Goal: Task Accomplishment & Management: Complete application form

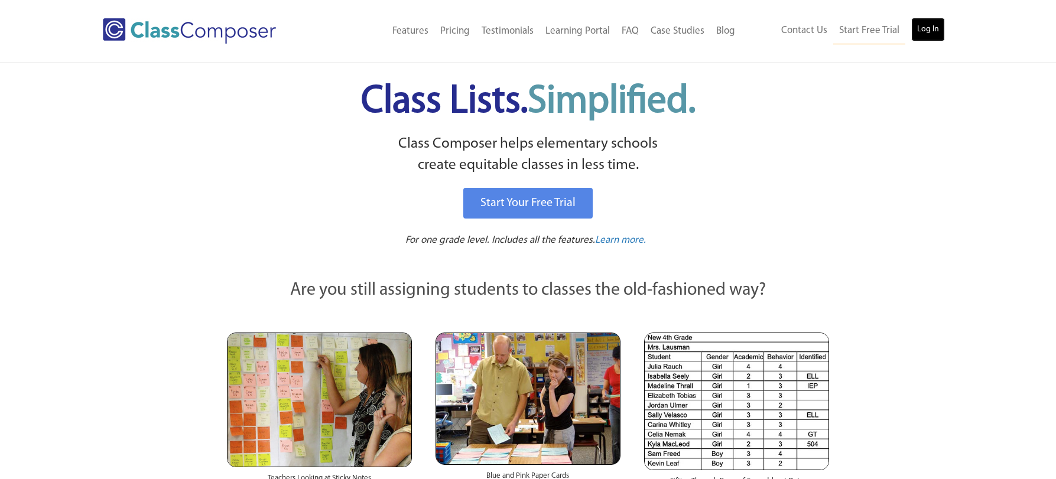
click at [924, 31] on link "Log In" at bounding box center [929, 30] width 34 height 24
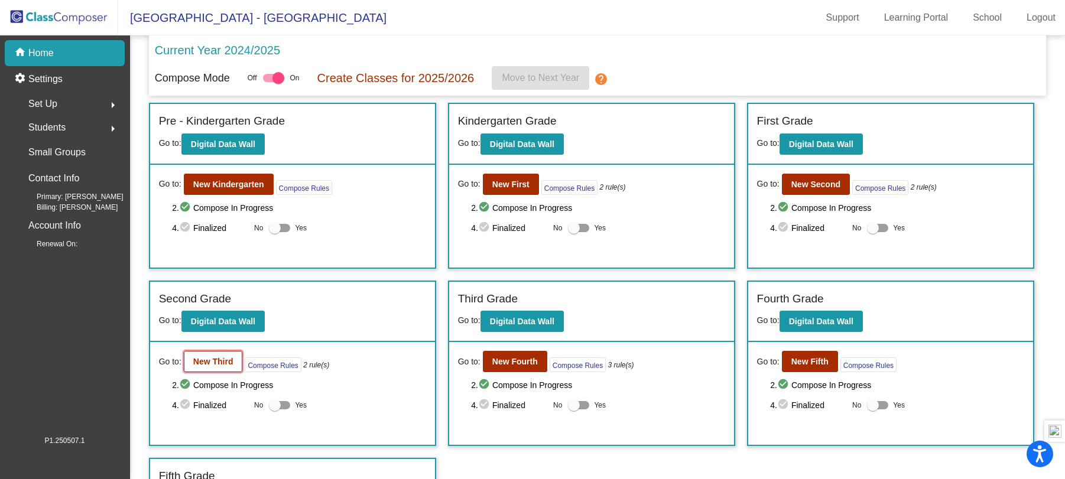
click at [214, 364] on b "New Third" at bounding box center [213, 361] width 40 height 9
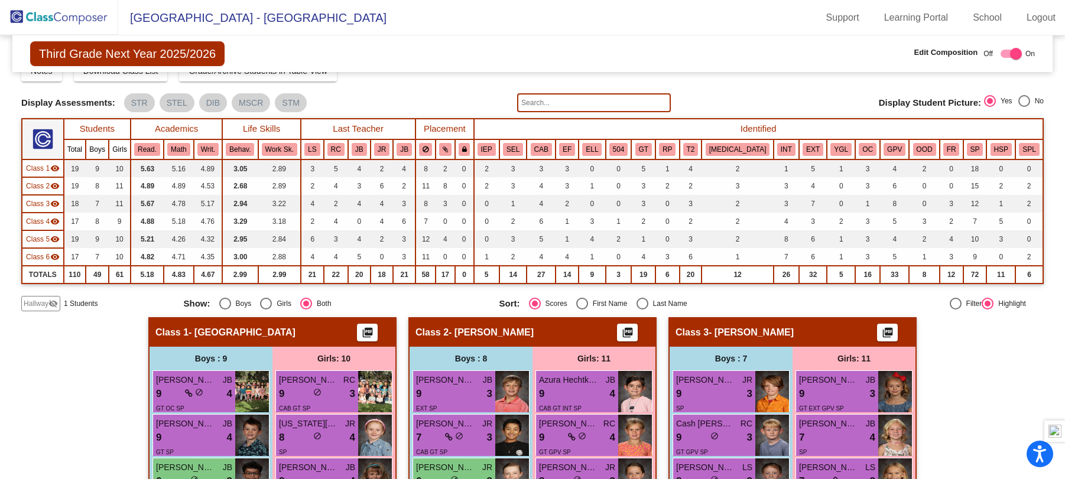
scroll to position [2, 0]
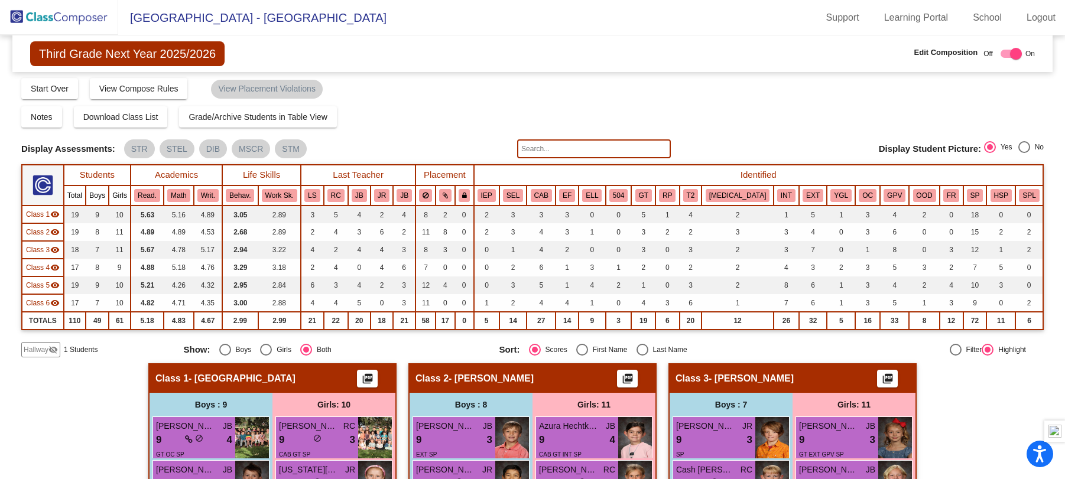
click at [80, 19] on img at bounding box center [59, 17] width 118 height 35
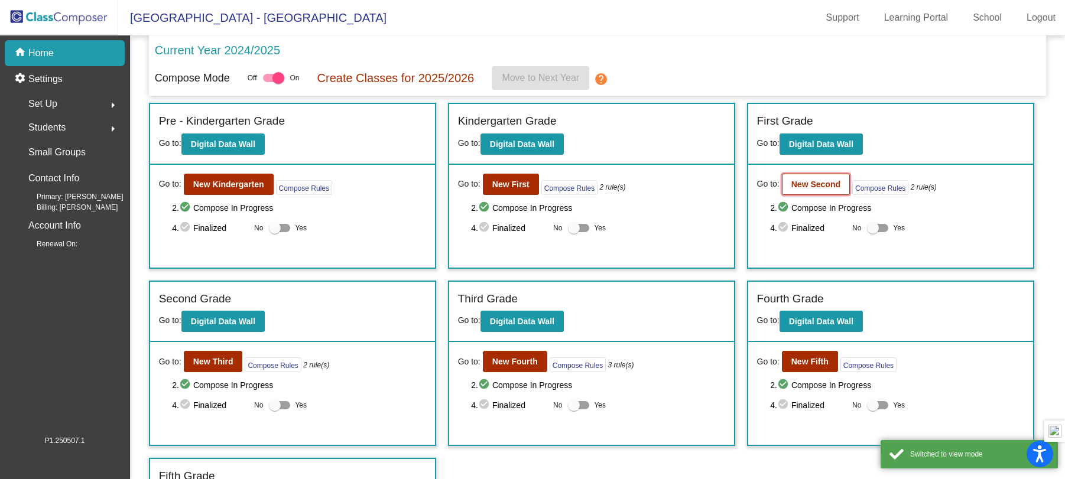
click at [807, 184] on b "New Second" at bounding box center [816, 184] width 49 height 9
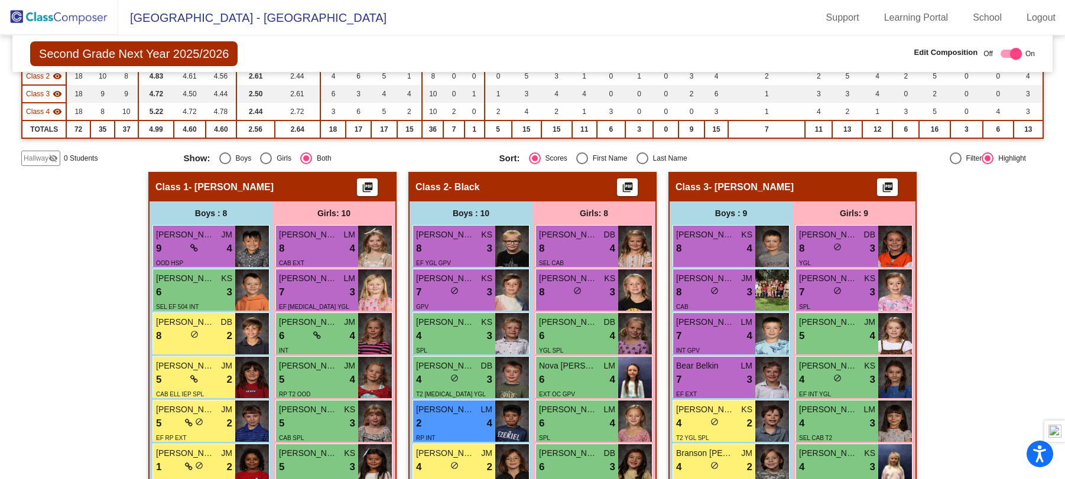
scroll to position [87, 0]
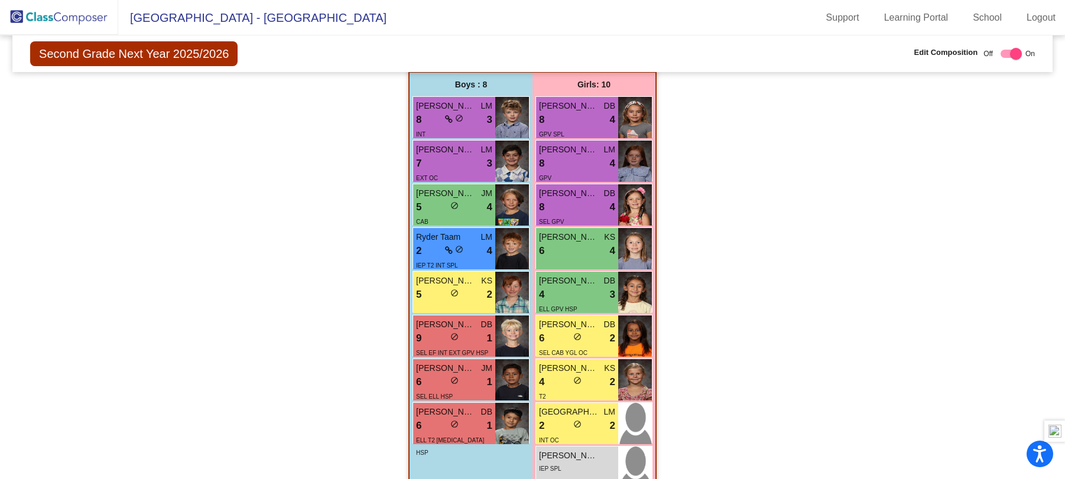
scroll to position [773, 0]
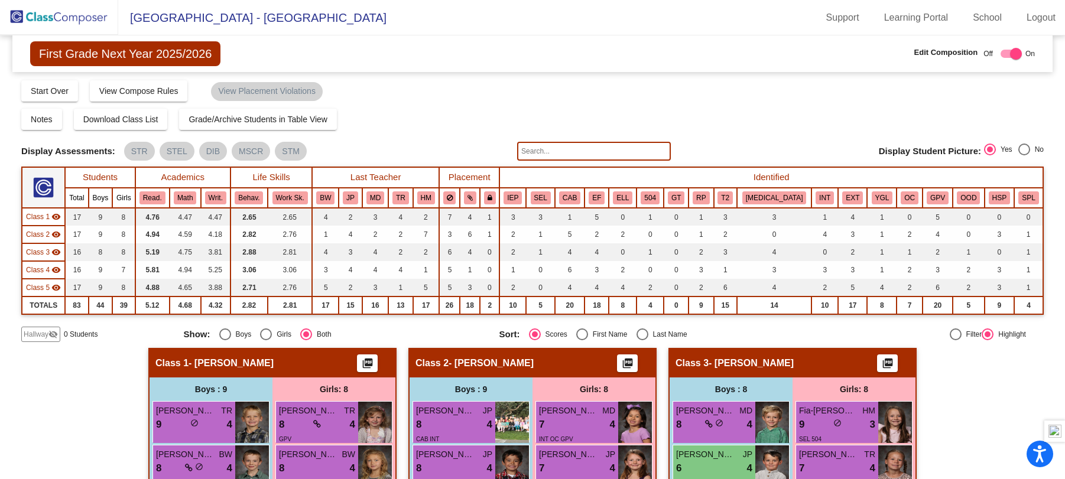
click at [1042, 123] on mat-sidenav-content "First Grade Next Year 2025/2026 Edit Composition Off On Incoming Digital Data W…" at bounding box center [532, 257] width 1065 height 444
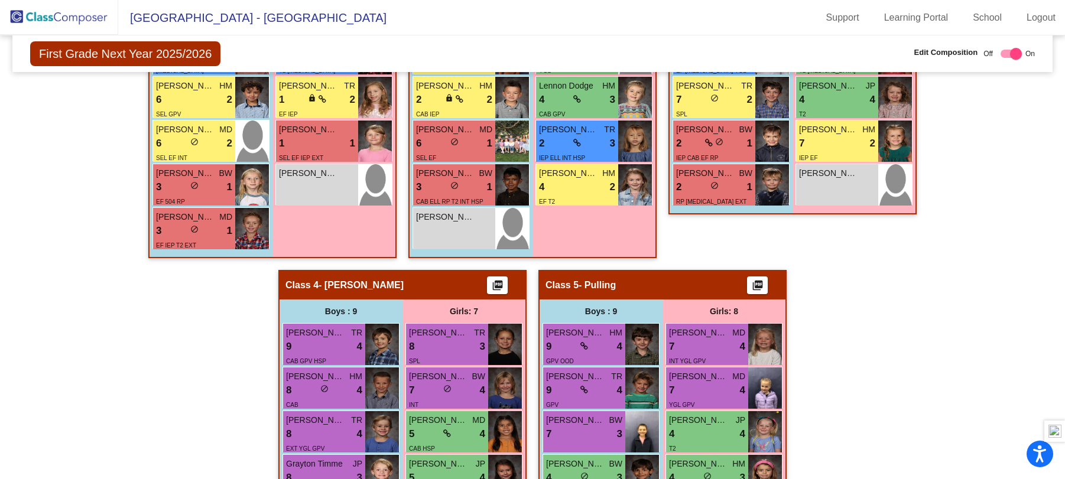
scroll to position [591, 0]
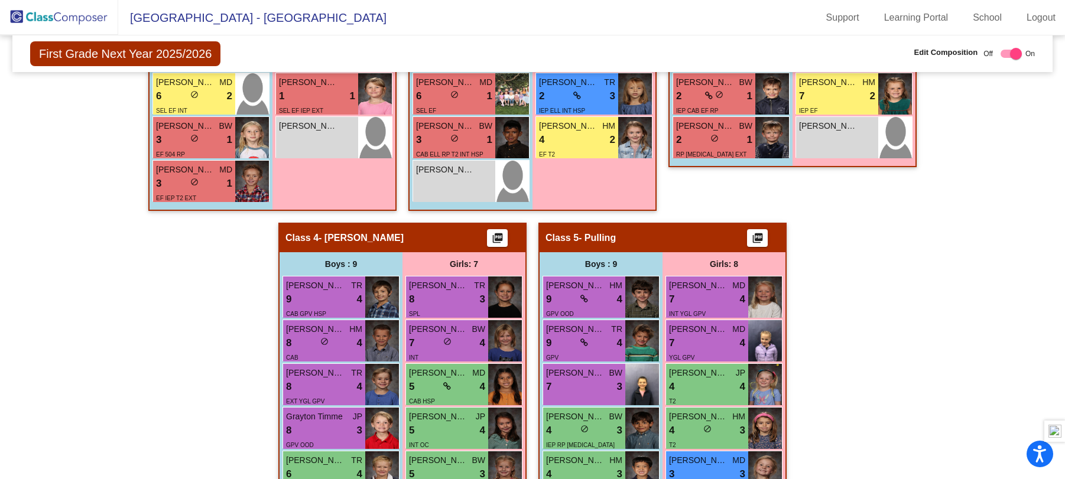
click at [72, 17] on img at bounding box center [59, 17] width 118 height 35
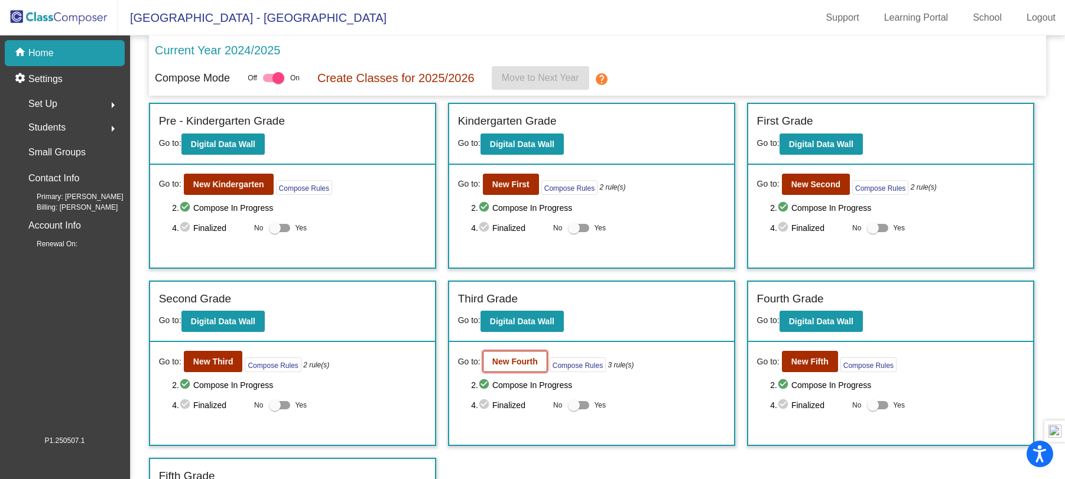
click at [520, 369] on button "New Fourth" at bounding box center [515, 361] width 64 height 21
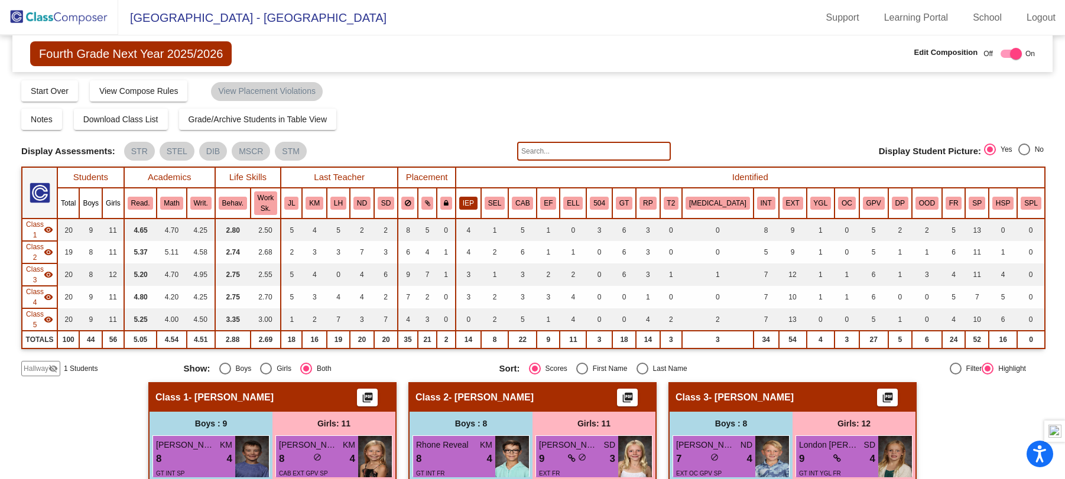
click at [478, 197] on button "IEP" at bounding box center [468, 203] width 18 height 13
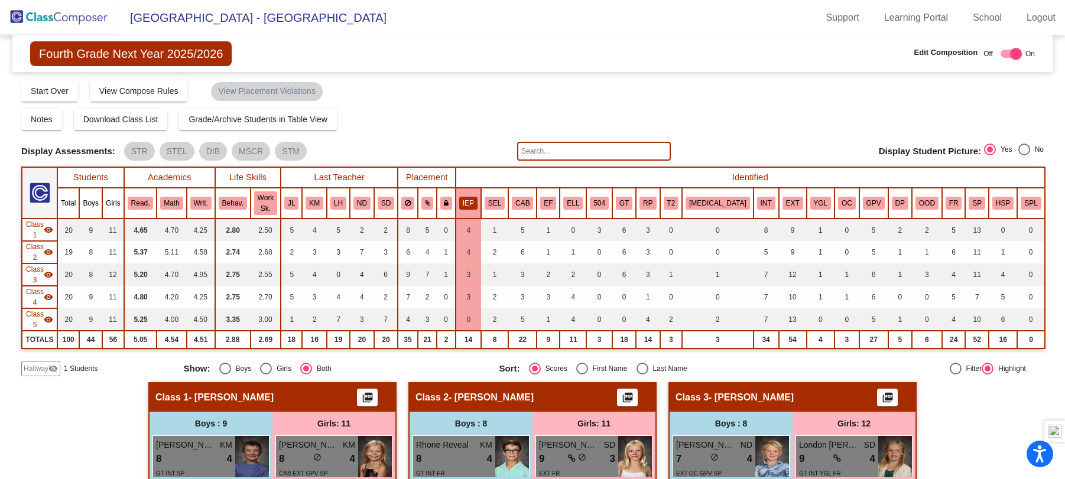
click at [1049, 112] on mat-sidenav-content "Fourth Grade Next Year 2025/2026 Edit Composition Off On Incoming Digital Data …" at bounding box center [532, 257] width 1065 height 444
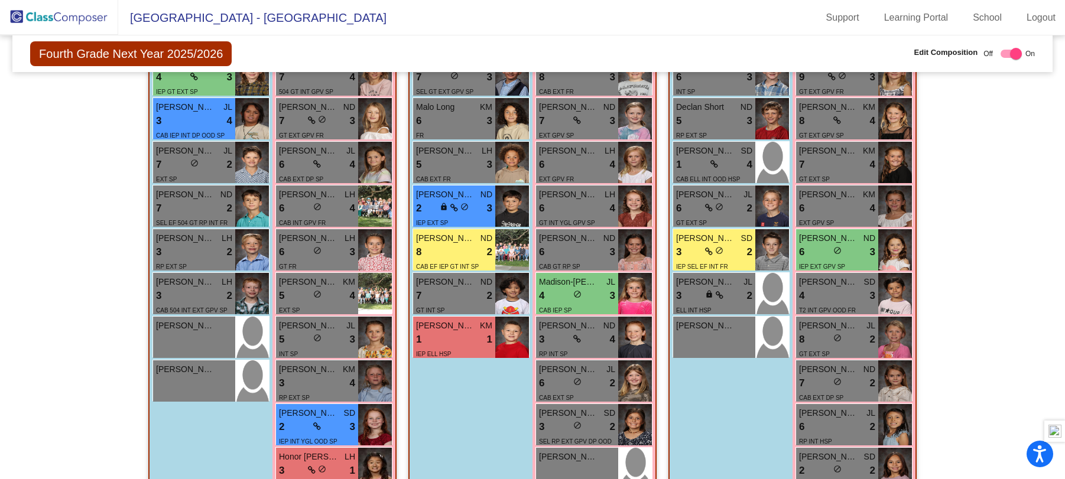
scroll to position [402, 0]
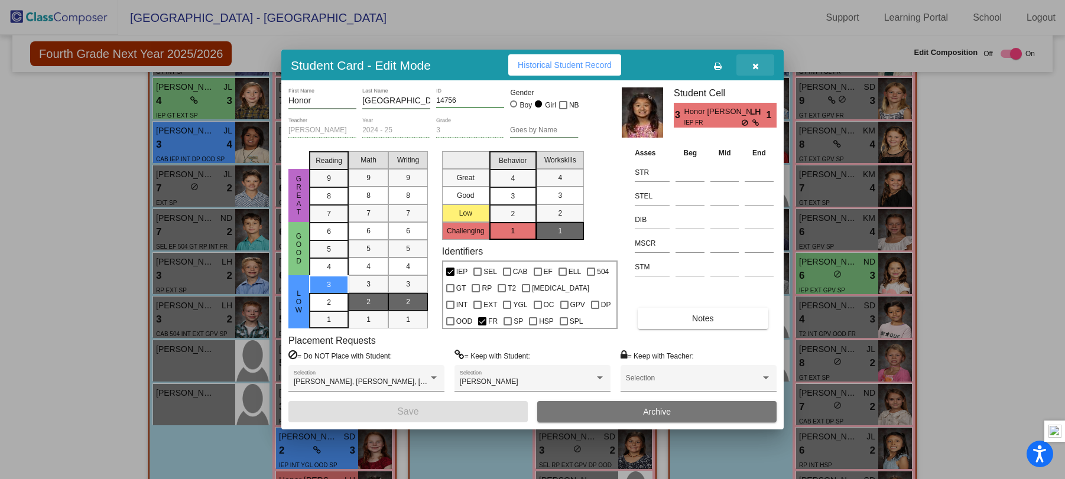
click at [752, 62] on icon "button" at bounding box center [755, 66] width 7 height 8
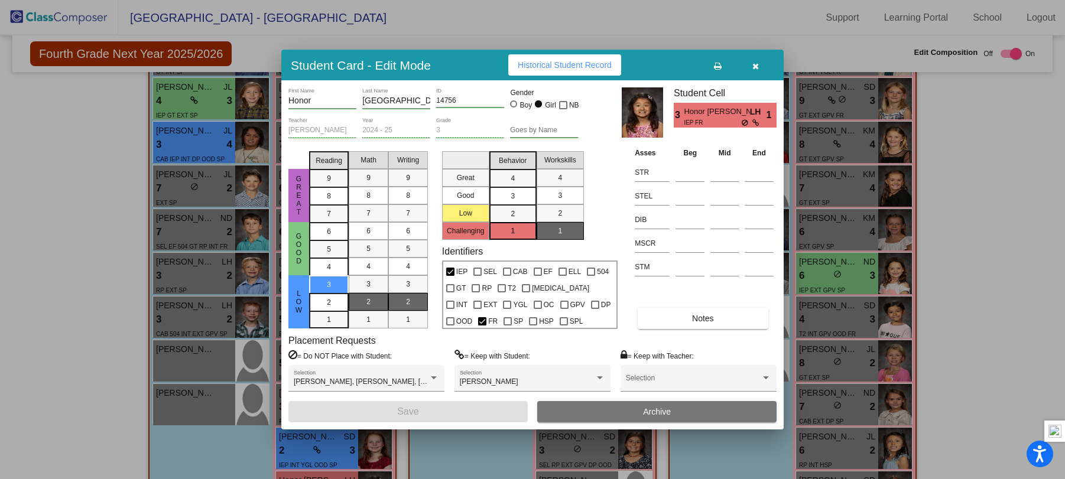
click at [53, 215] on div at bounding box center [532, 239] width 1065 height 479
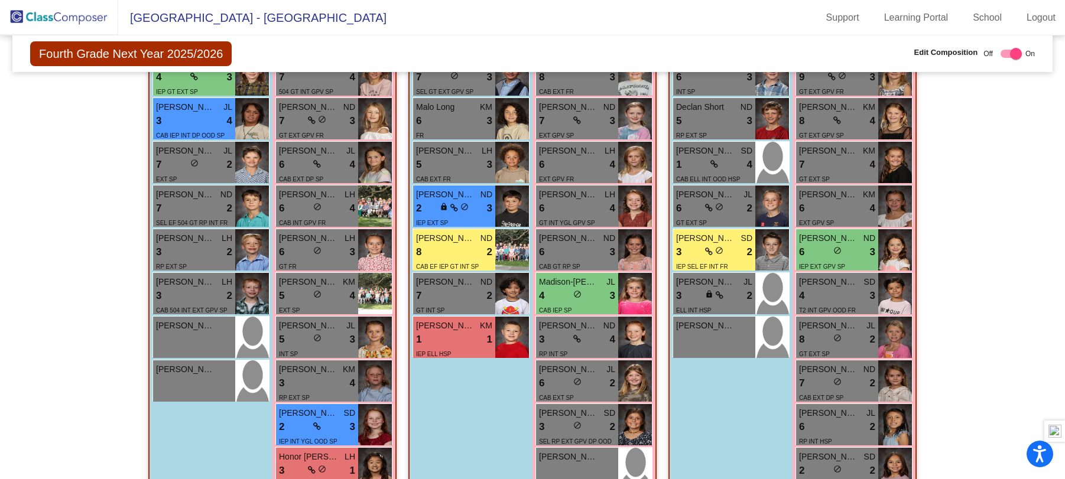
scroll to position [449, 0]
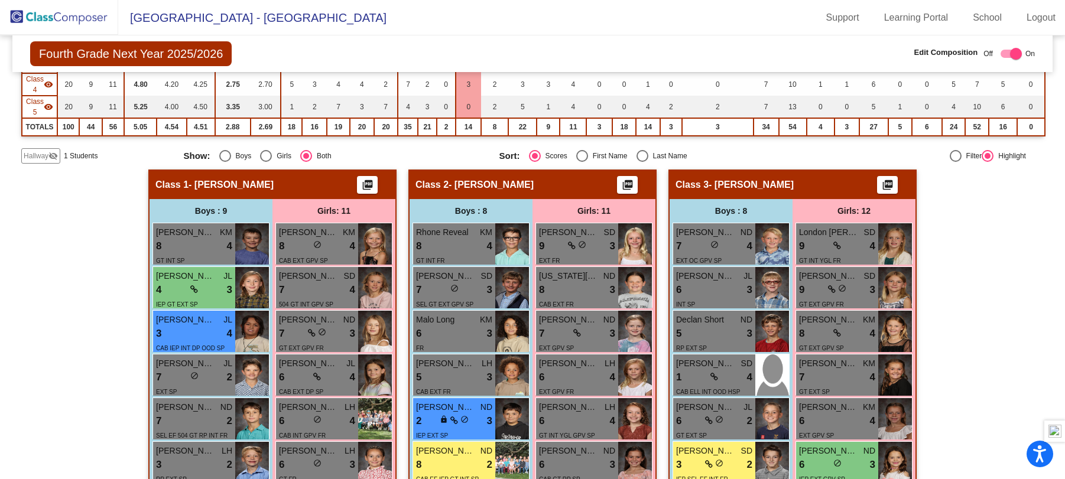
scroll to position [189, 0]
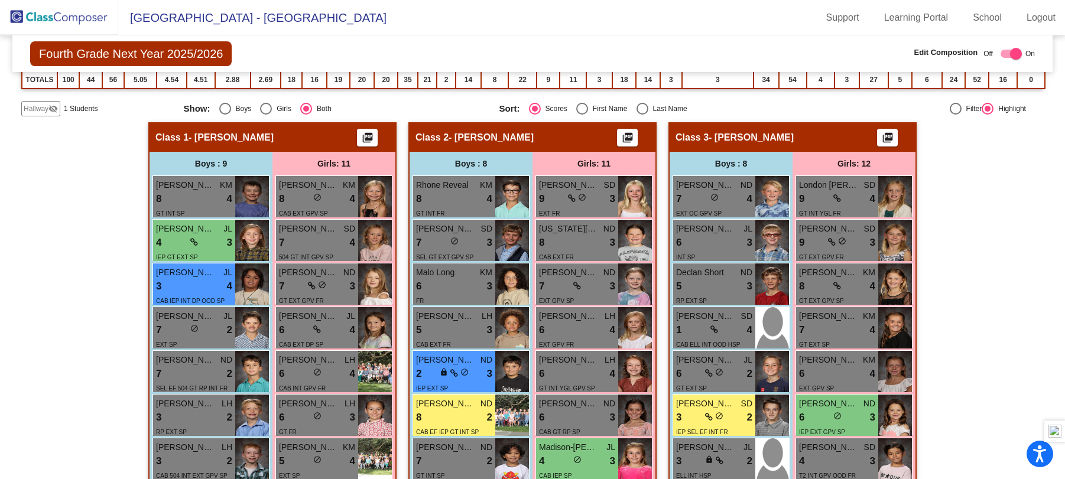
scroll to position [284, 0]
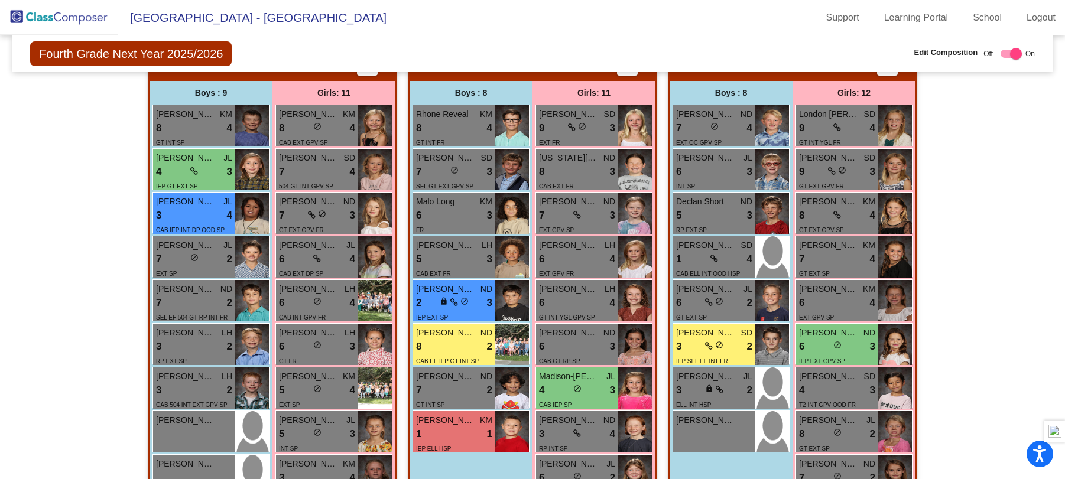
scroll to position [307, 0]
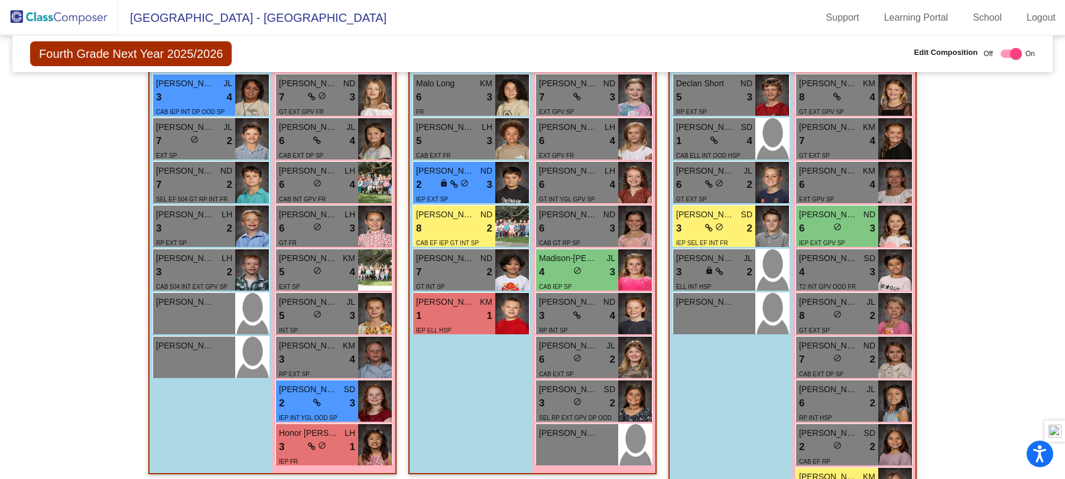
scroll to position [473, 0]
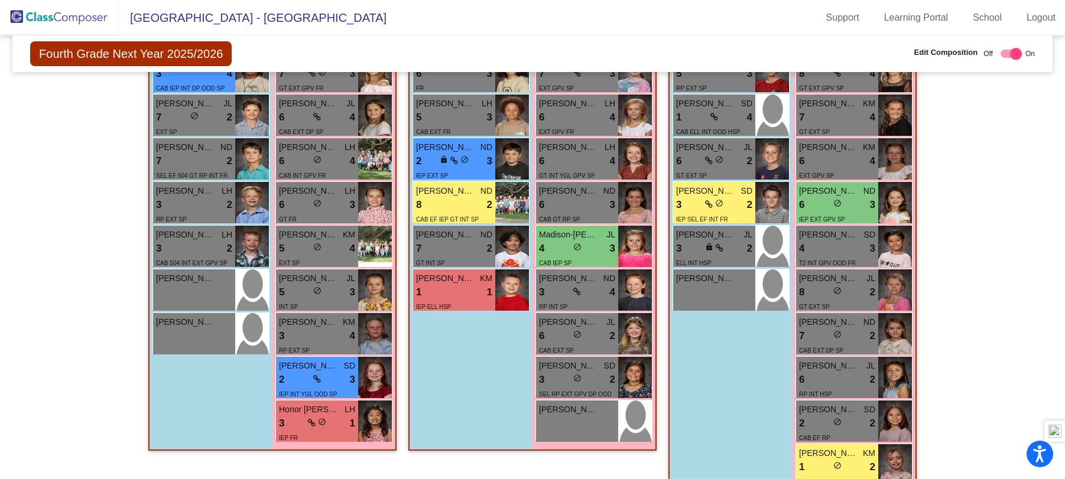
click at [970, 237] on div "Hallway - Hallway Class picture_as_pdf Add Student First Name Last Name Student…" at bounding box center [532, 485] width 1023 height 1150
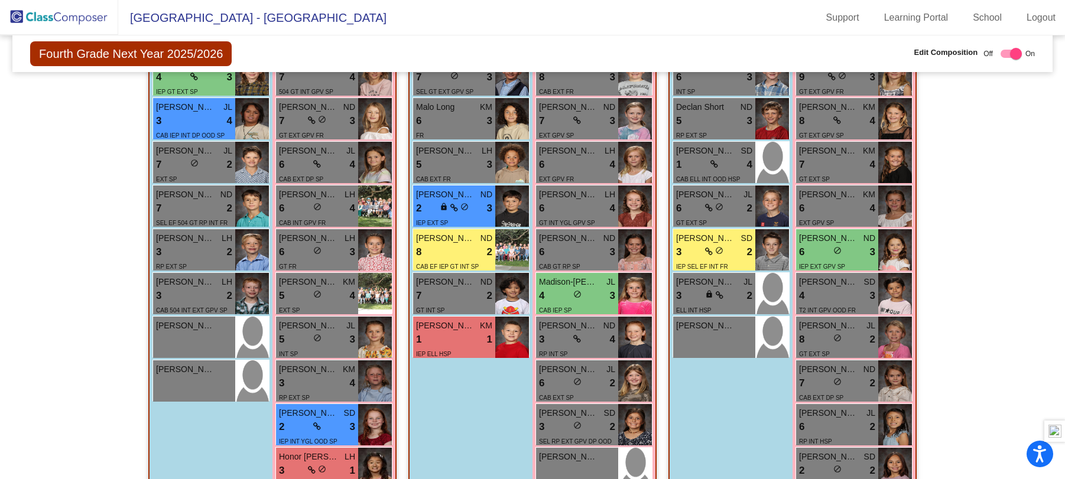
scroll to position [449, 0]
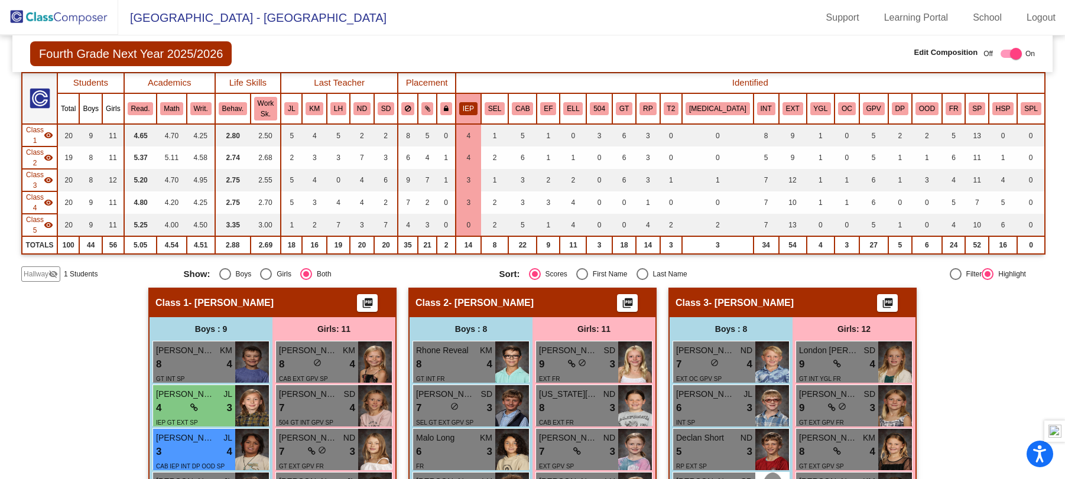
scroll to position [71, 0]
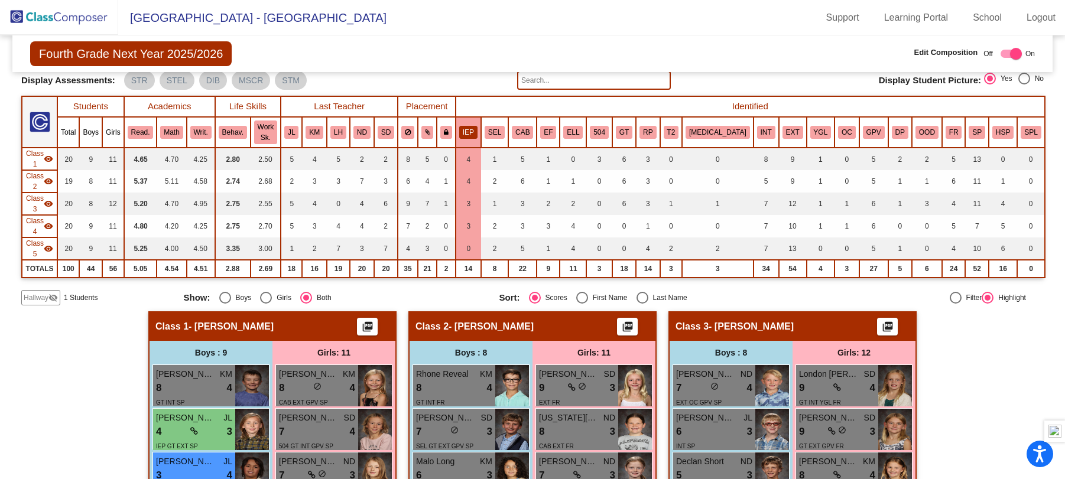
click at [478, 126] on button "IEP" at bounding box center [468, 132] width 18 height 13
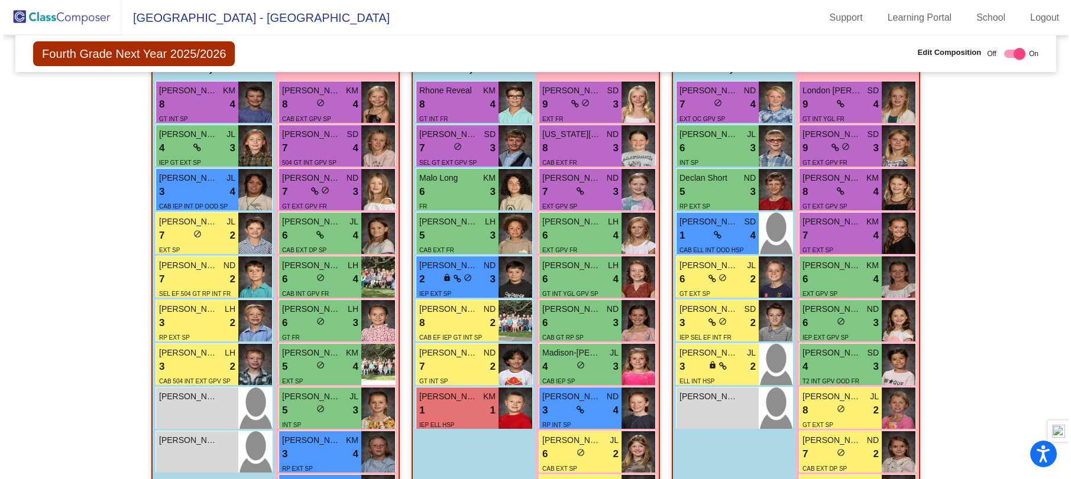
scroll to position [378, 0]
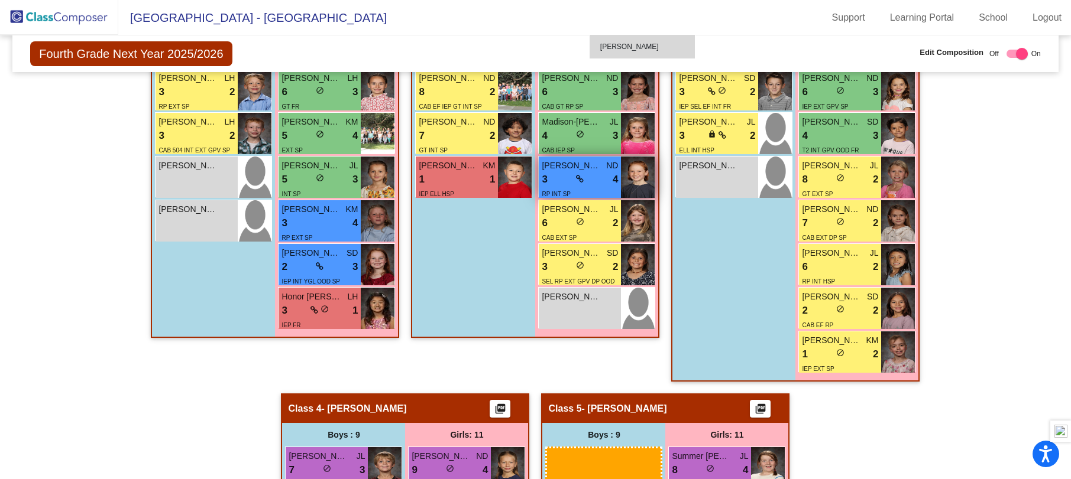
scroll to position [574, 0]
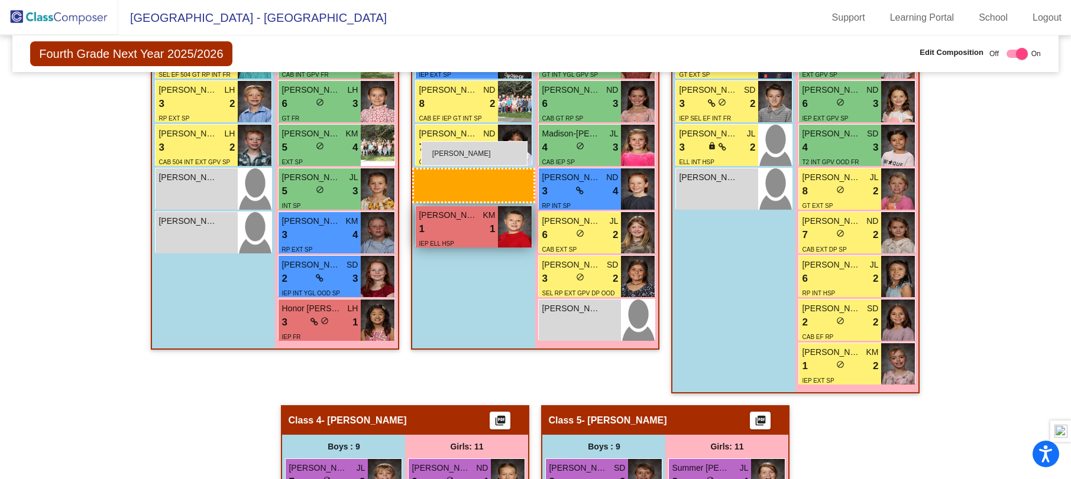
drag, startPoint x: 337, startPoint y: 387, endPoint x: 420, endPoint y: 141, distance: 260.2
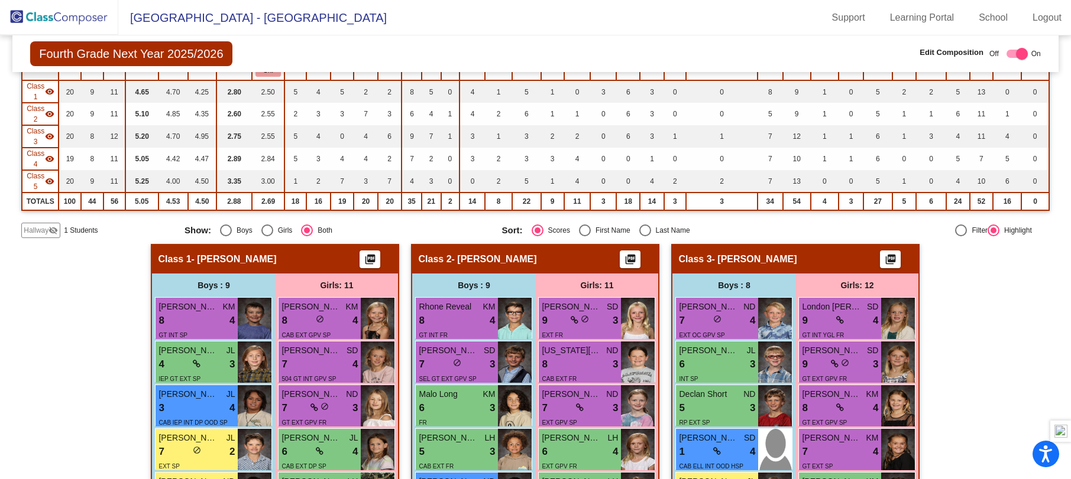
scroll to position [0, 0]
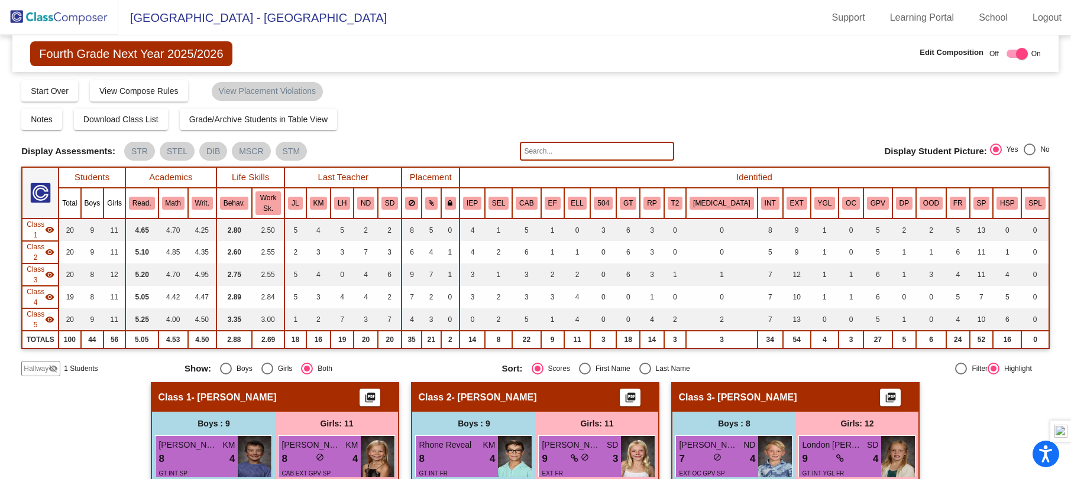
click at [45, 20] on img at bounding box center [59, 17] width 118 height 35
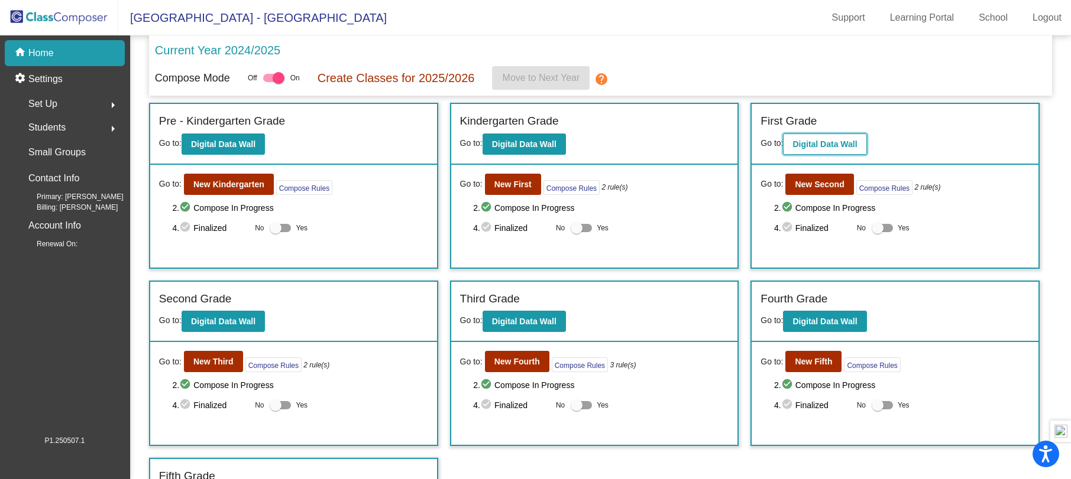
click at [805, 140] on b "Digital Data Wall" at bounding box center [824, 144] width 64 height 9
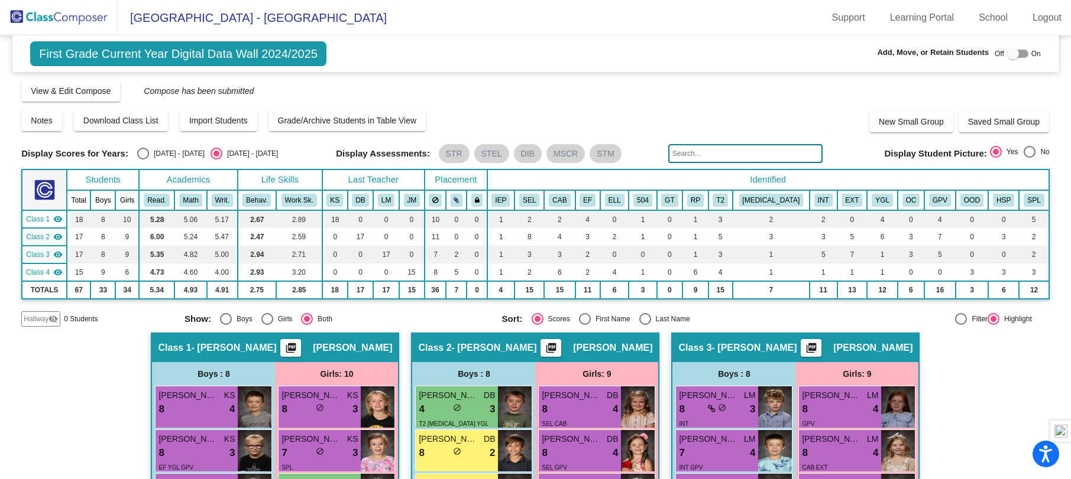
click at [1056, 184] on mat-sidenav-content "First Grade Current Year Digital Data Wall 2024/2025 Add, Move, or Retain Stude…" at bounding box center [535, 257] width 1071 height 444
click at [709, 149] on input "text" at bounding box center [745, 153] width 154 height 19
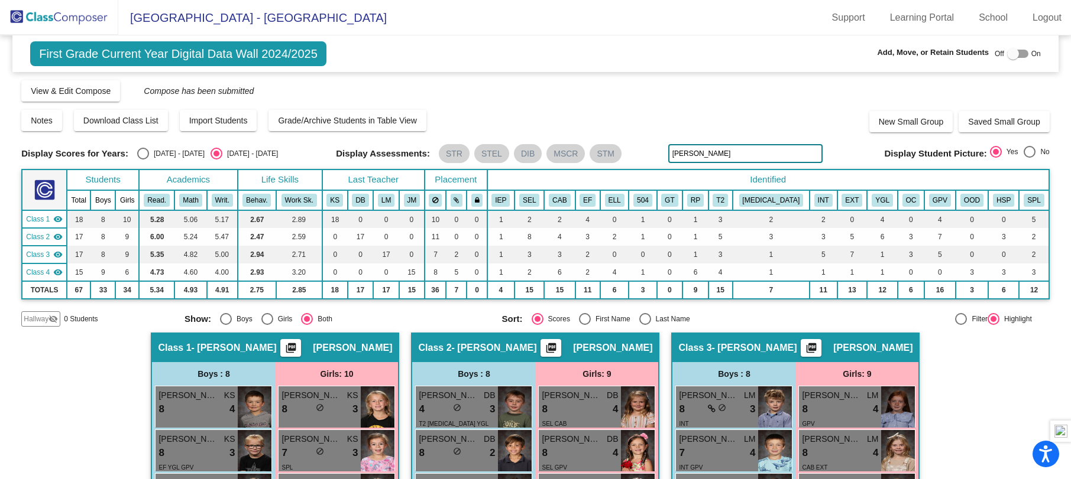
type input "tomas"
click at [50, 321] on mat-icon "visibility_off" at bounding box center [52, 318] width 9 height 9
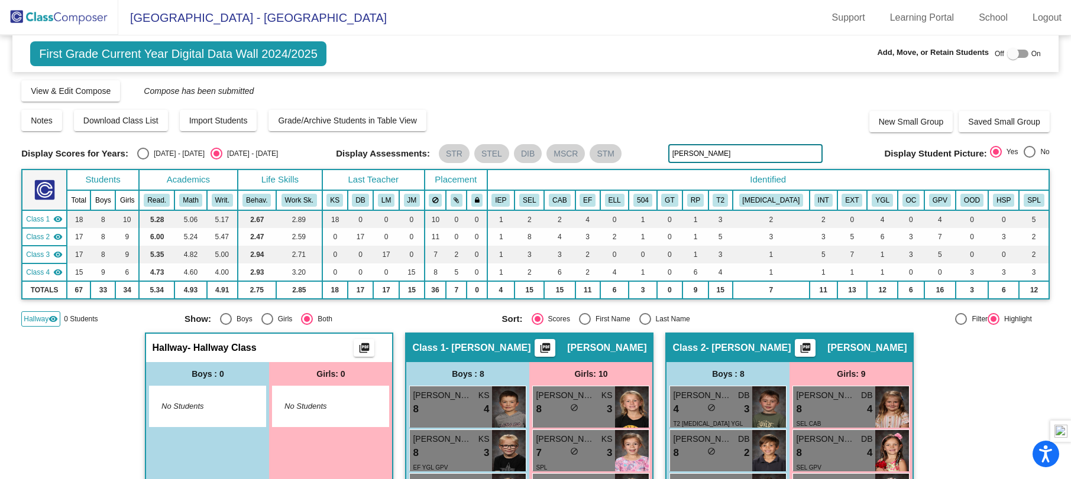
click at [40, 321] on span "Hallway" at bounding box center [36, 319] width 25 height 11
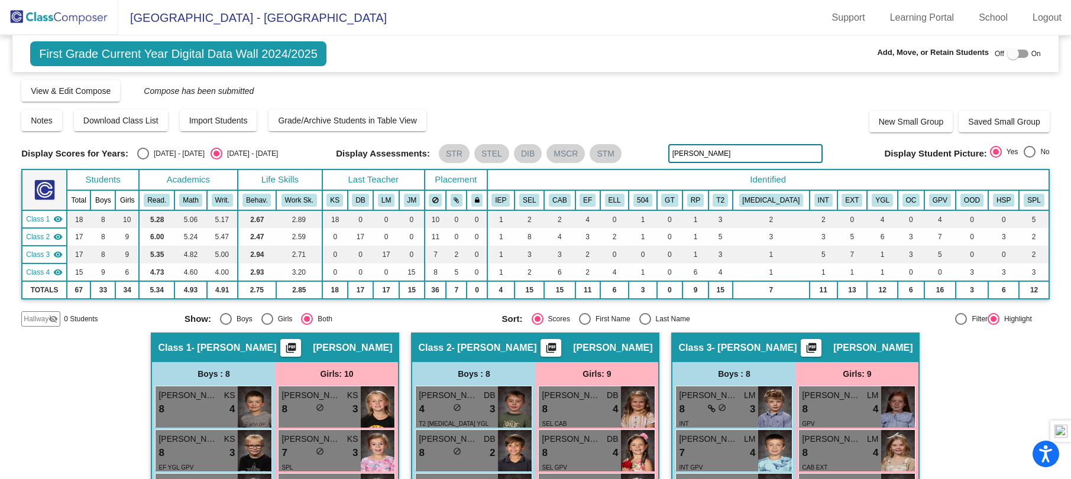
click at [55, 15] on img at bounding box center [59, 17] width 118 height 35
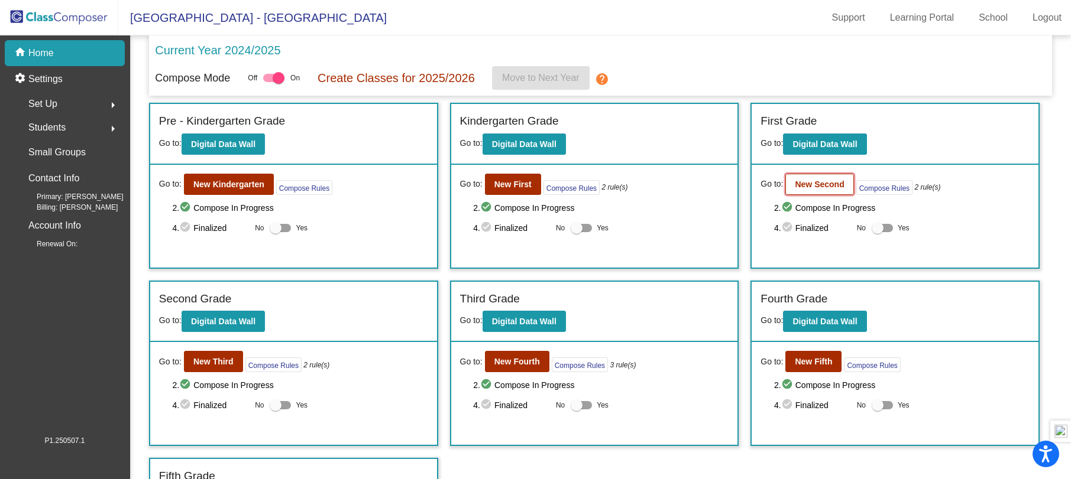
click at [818, 180] on b "New Second" at bounding box center [818, 184] width 49 height 9
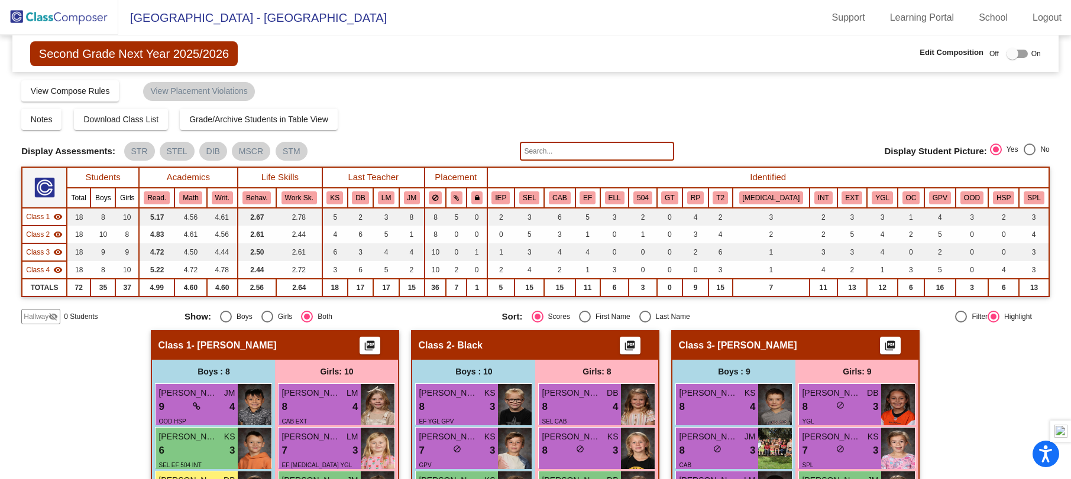
click at [551, 154] on input "text" at bounding box center [597, 151] width 154 height 19
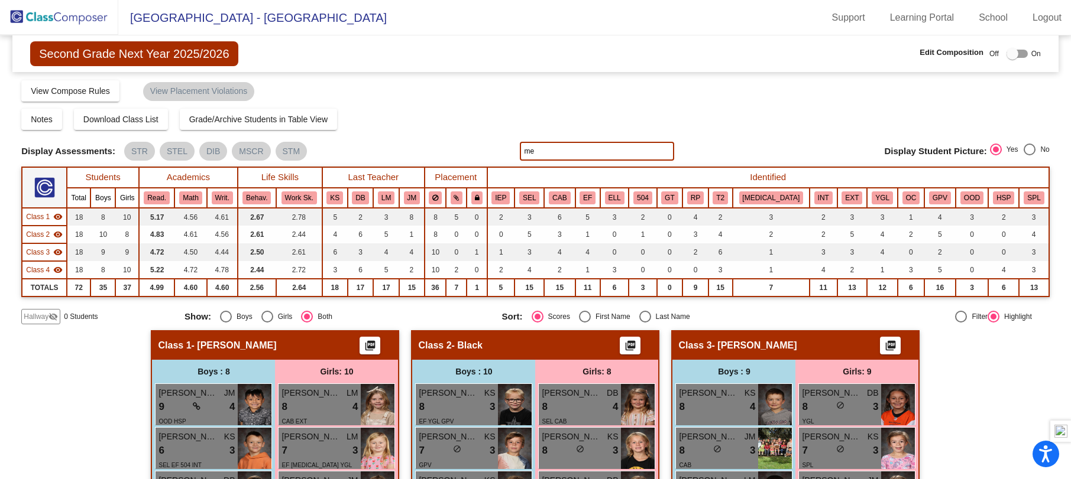
type input "m"
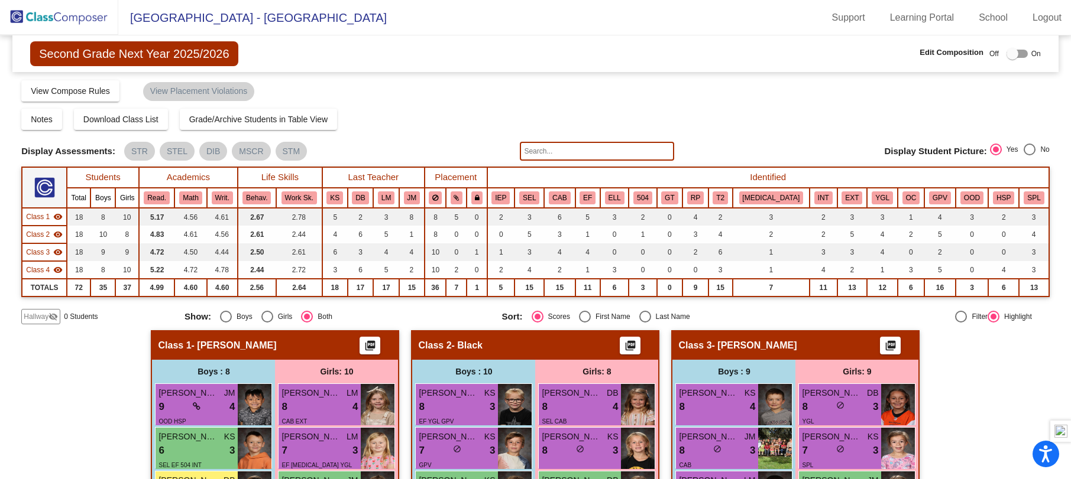
click at [77, 20] on img at bounding box center [59, 17] width 118 height 35
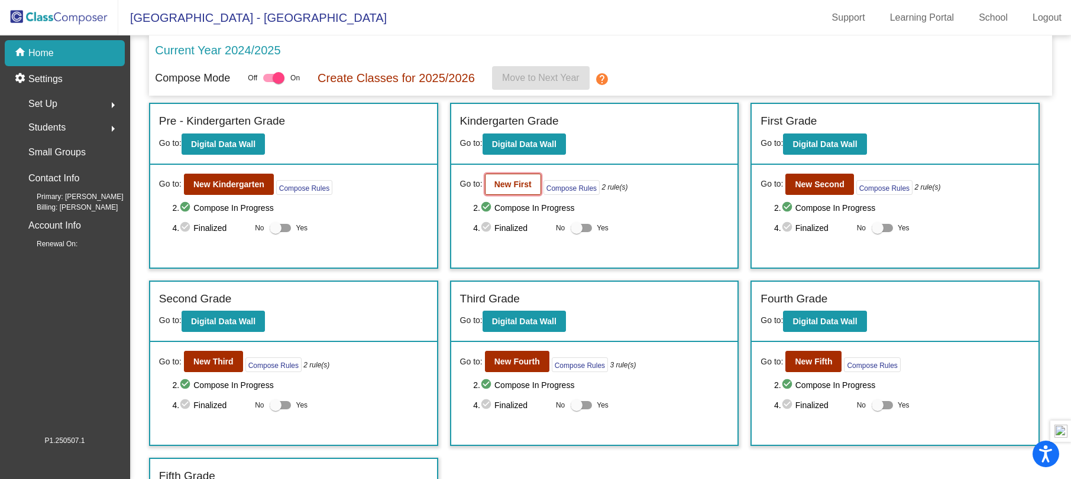
click at [495, 188] on b "New First" at bounding box center [512, 184] width 37 height 9
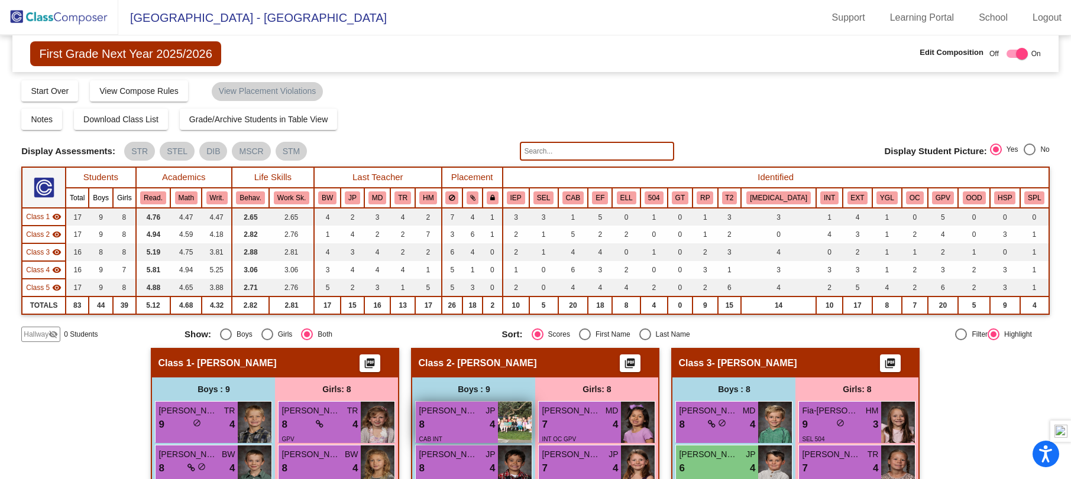
click at [453, 426] on div "8 lock do_not_disturb_alt 4" at bounding box center [457, 424] width 76 height 15
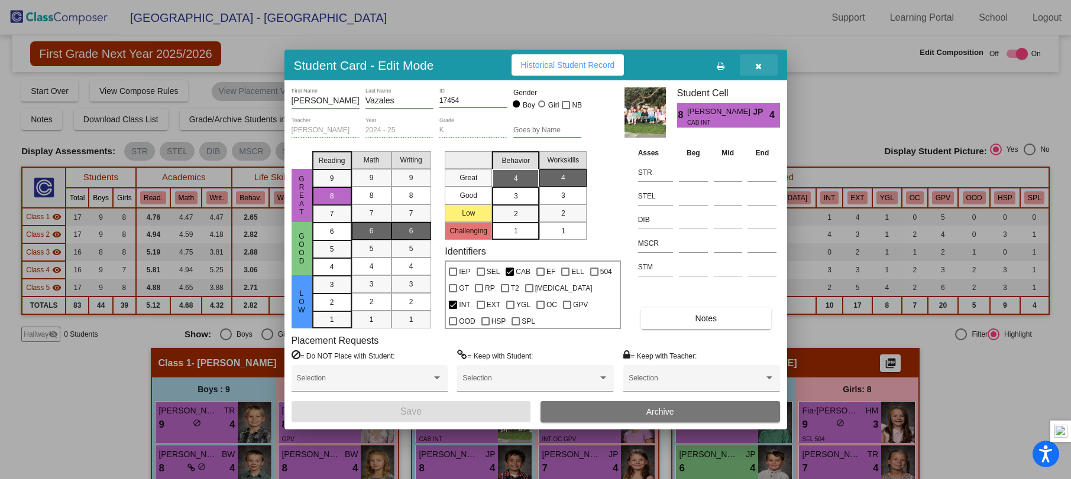
click at [757, 60] on span "button" at bounding box center [758, 64] width 7 height 9
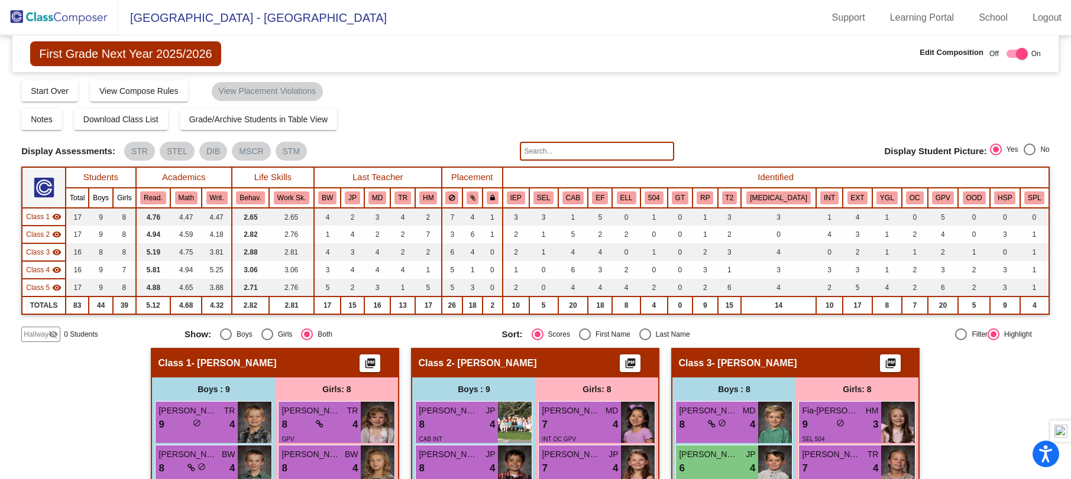
drag, startPoint x: 1064, startPoint y: 124, endPoint x: 1066, endPoint y: 179, distance: 55.0
click at [1065, 179] on mat-sidenav-content "First Grade Next Year 2025/2026 Edit Composition Off On Incoming Digital Data W…" at bounding box center [535, 257] width 1071 height 444
click at [1024, 122] on div "Notes Download Class List Import Students Grade/Archive Students in Table View …" at bounding box center [535, 119] width 1028 height 21
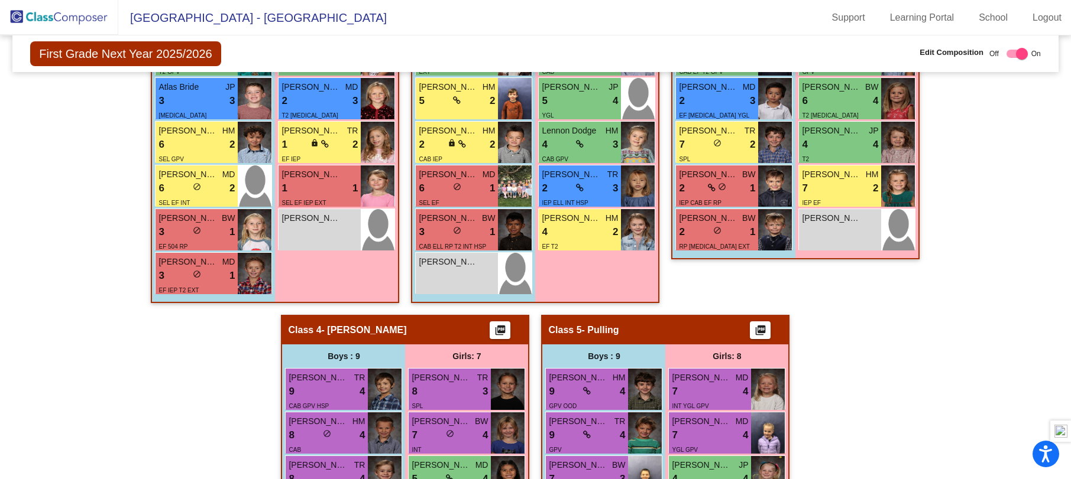
scroll to position [517, 0]
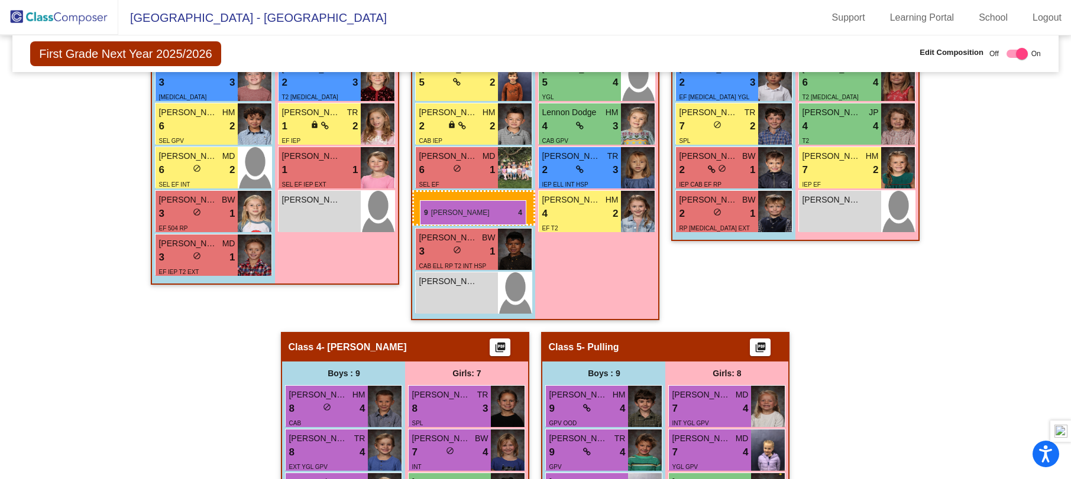
drag, startPoint x: 328, startPoint y: 373, endPoint x: 420, endPoint y: 200, distance: 195.4
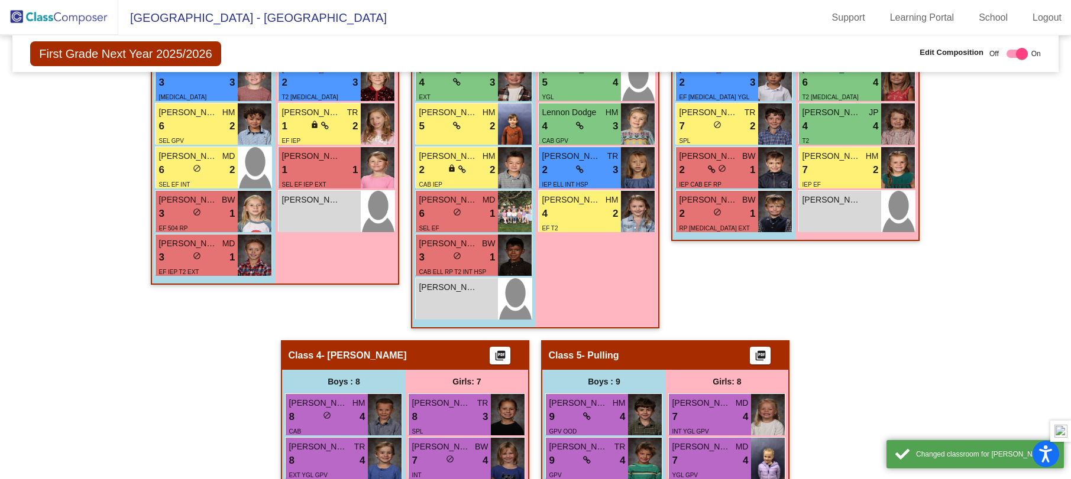
click at [979, 319] on div "Hallway - Hallway Class picture_as_pdf Add Student First Name Last Name Student…" at bounding box center [535, 318] width 1028 height 975
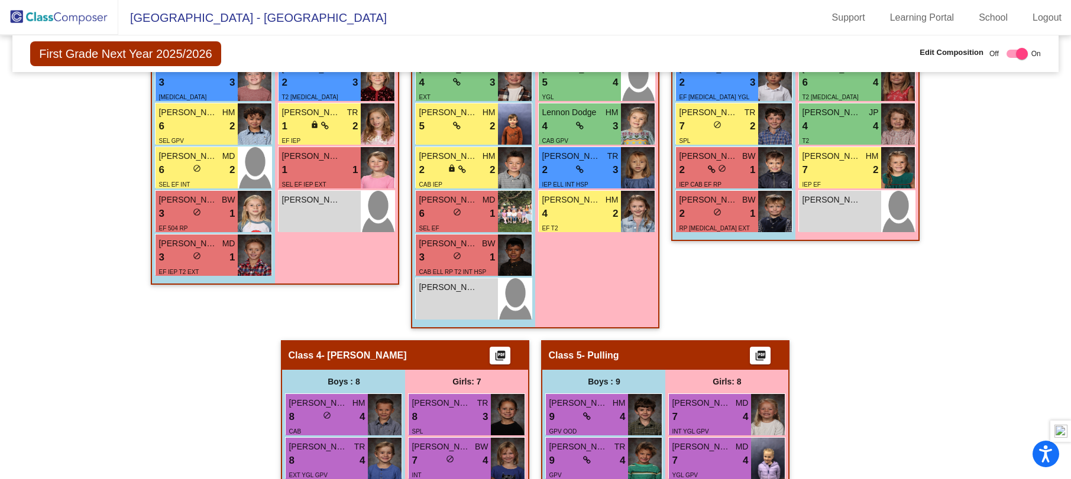
drag, startPoint x: 1063, startPoint y: 236, endPoint x: 1058, endPoint y: 159, distance: 77.6
click at [1058, 159] on mat-sidenav-content "First Grade Next Year 2025/2026 Edit Composition Off On Incoming Digital Data W…" at bounding box center [535, 257] width 1071 height 444
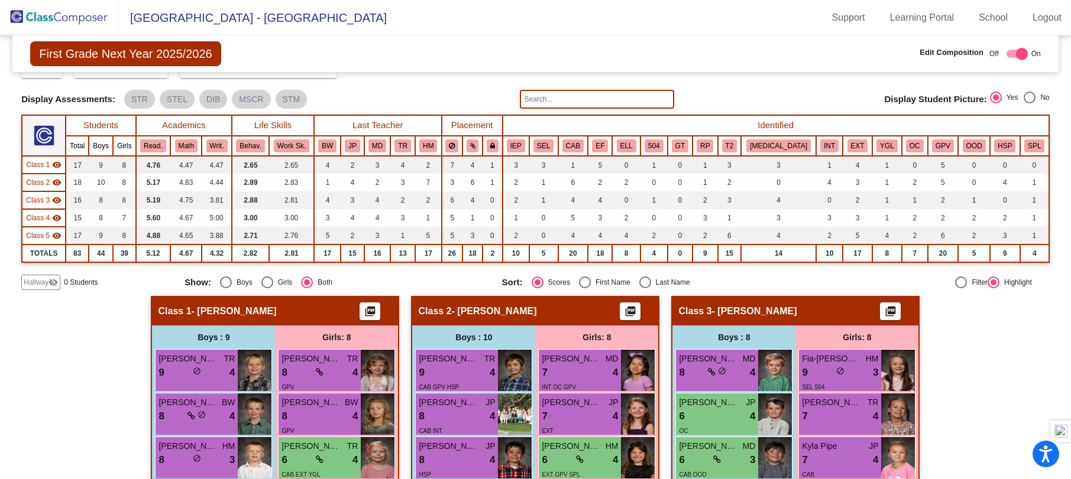
scroll to position [0, 0]
